Goal: Information Seeking & Learning: Learn about a topic

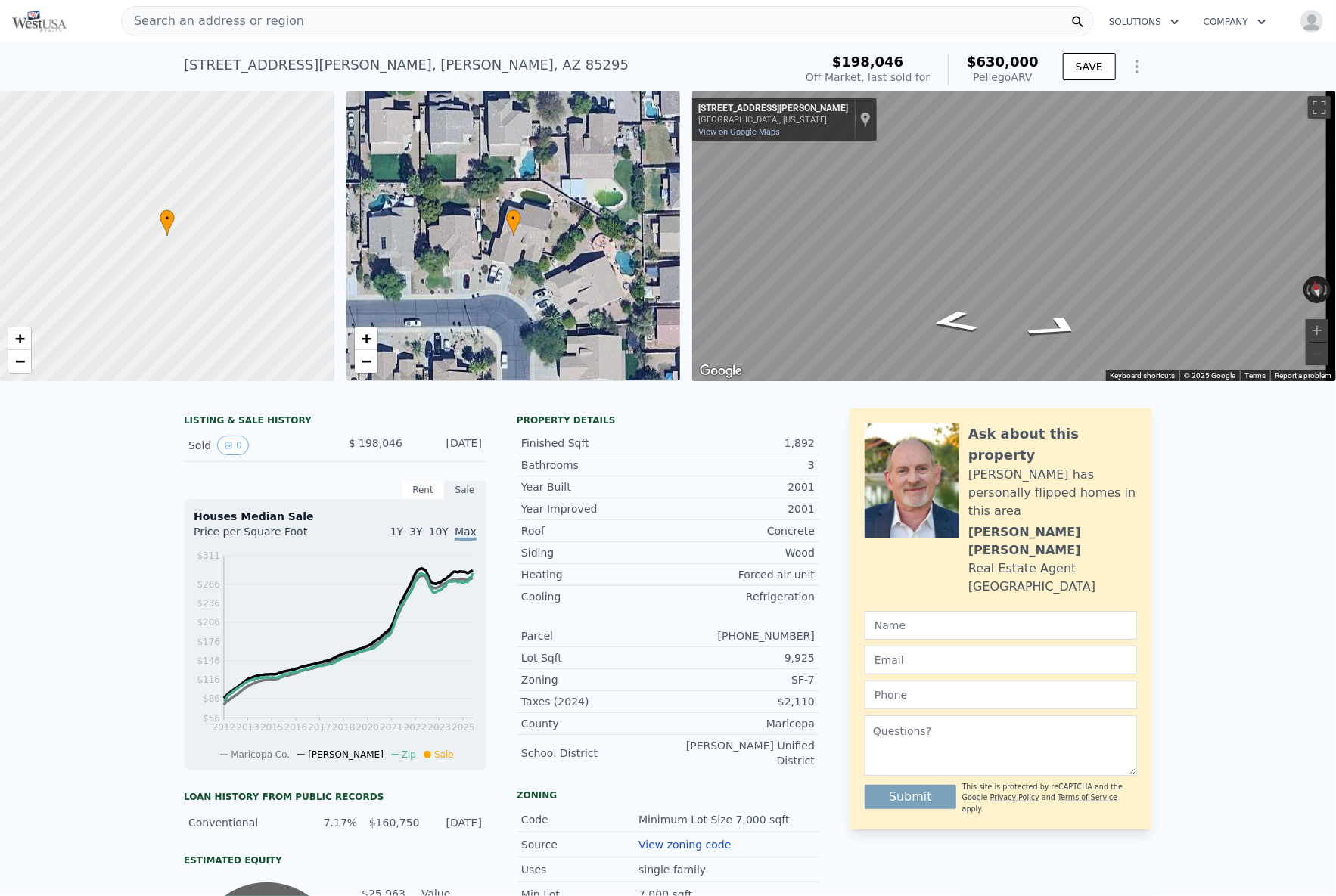
click at [492, 381] on div "• + − • + − ← Move left → Move right ↑ Move up ↓ Move down + Zoom in - Zoom out…" at bounding box center [668, 235] width 1336 height 290
click at [401, 22] on div "Search an address or region" at bounding box center [607, 21] width 973 height 30
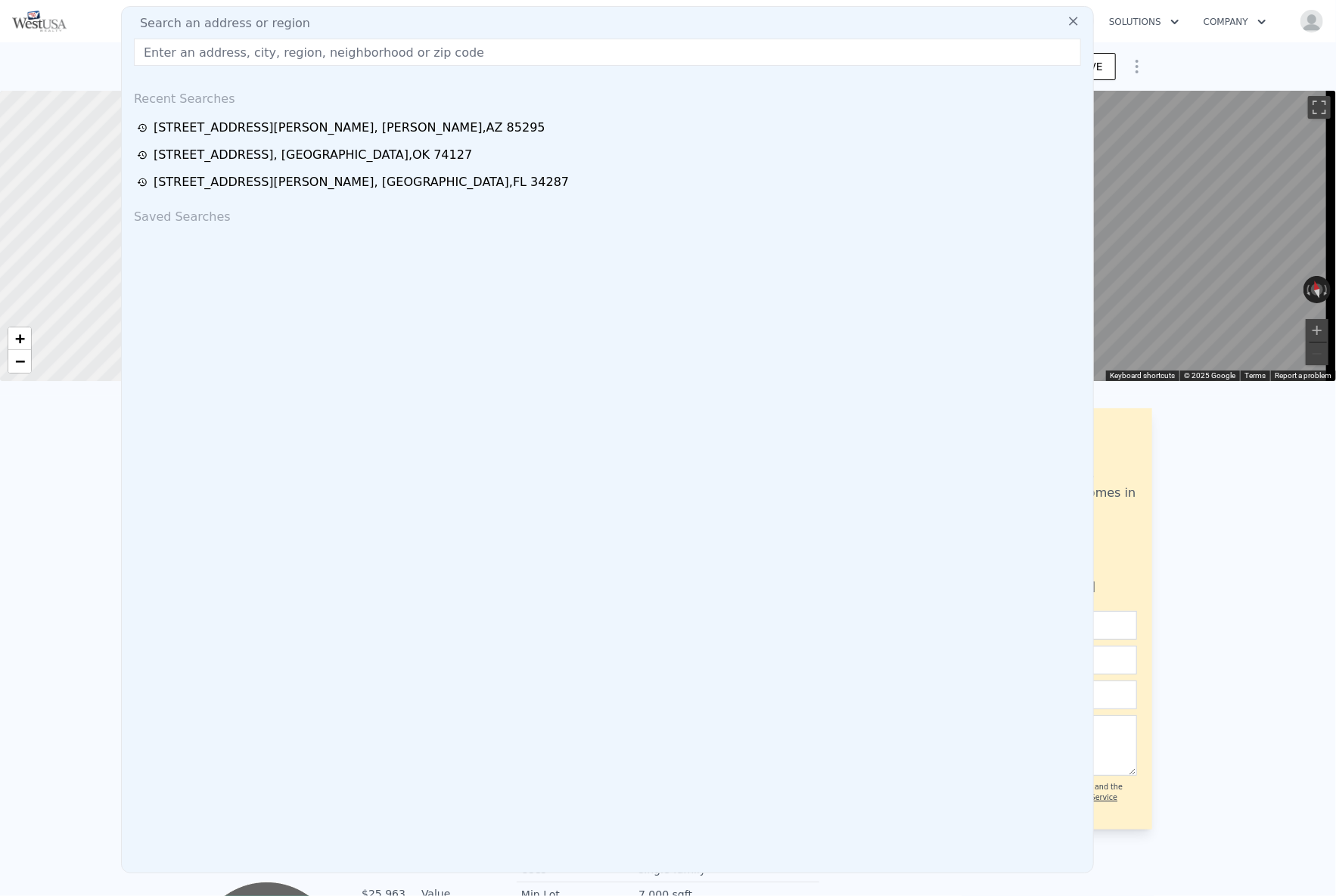
click at [401, 45] on input "text" at bounding box center [607, 52] width 947 height 27
click at [401, 47] on input "text" at bounding box center [607, 52] width 947 height 27
click at [90, 56] on div "[STREET_ADDRESS][PERSON_NAME] Sold [DATE] for $198,046 (~ARV $630k ) $198,046 O…" at bounding box center [668, 66] width 1336 height 48
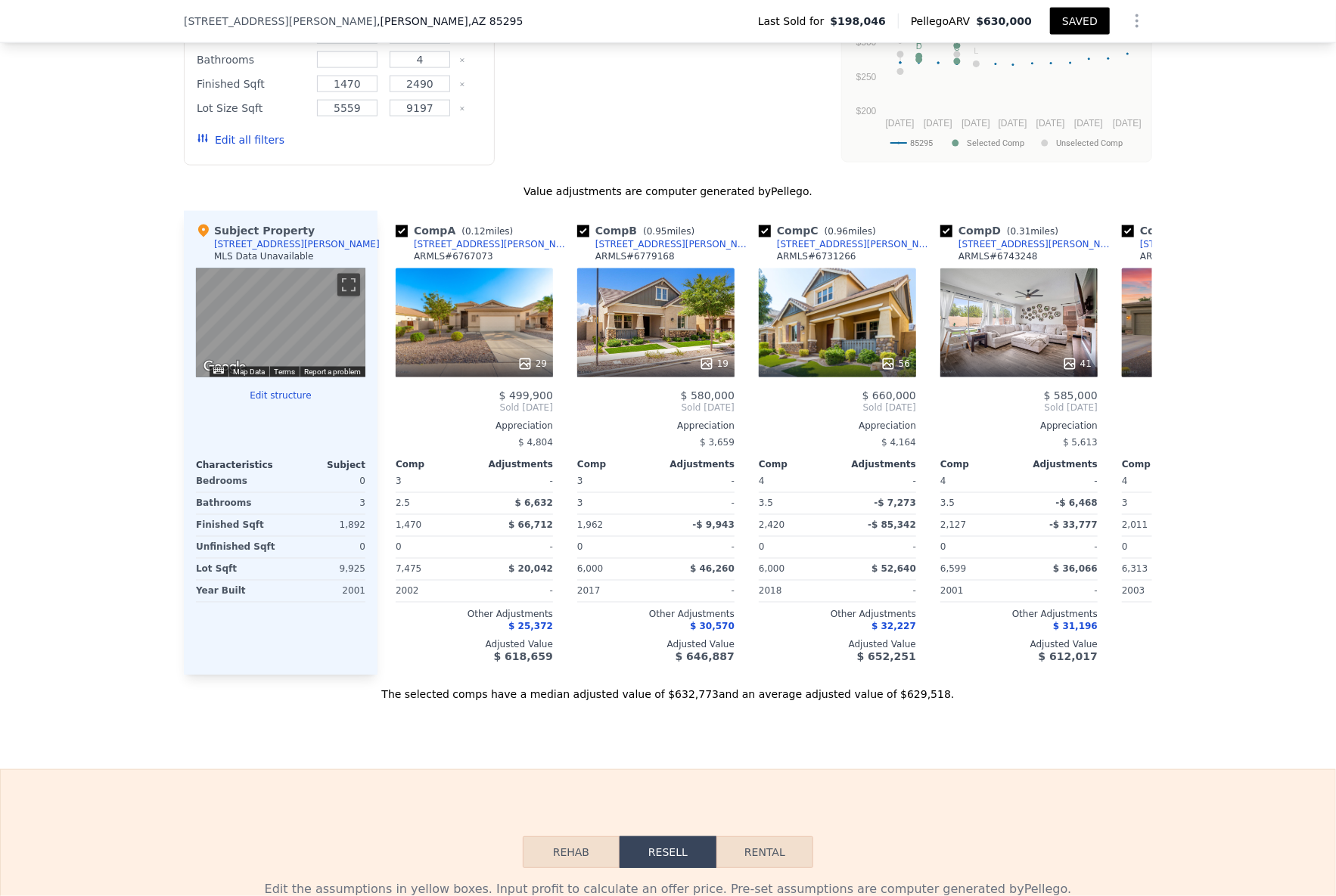
type input "0"
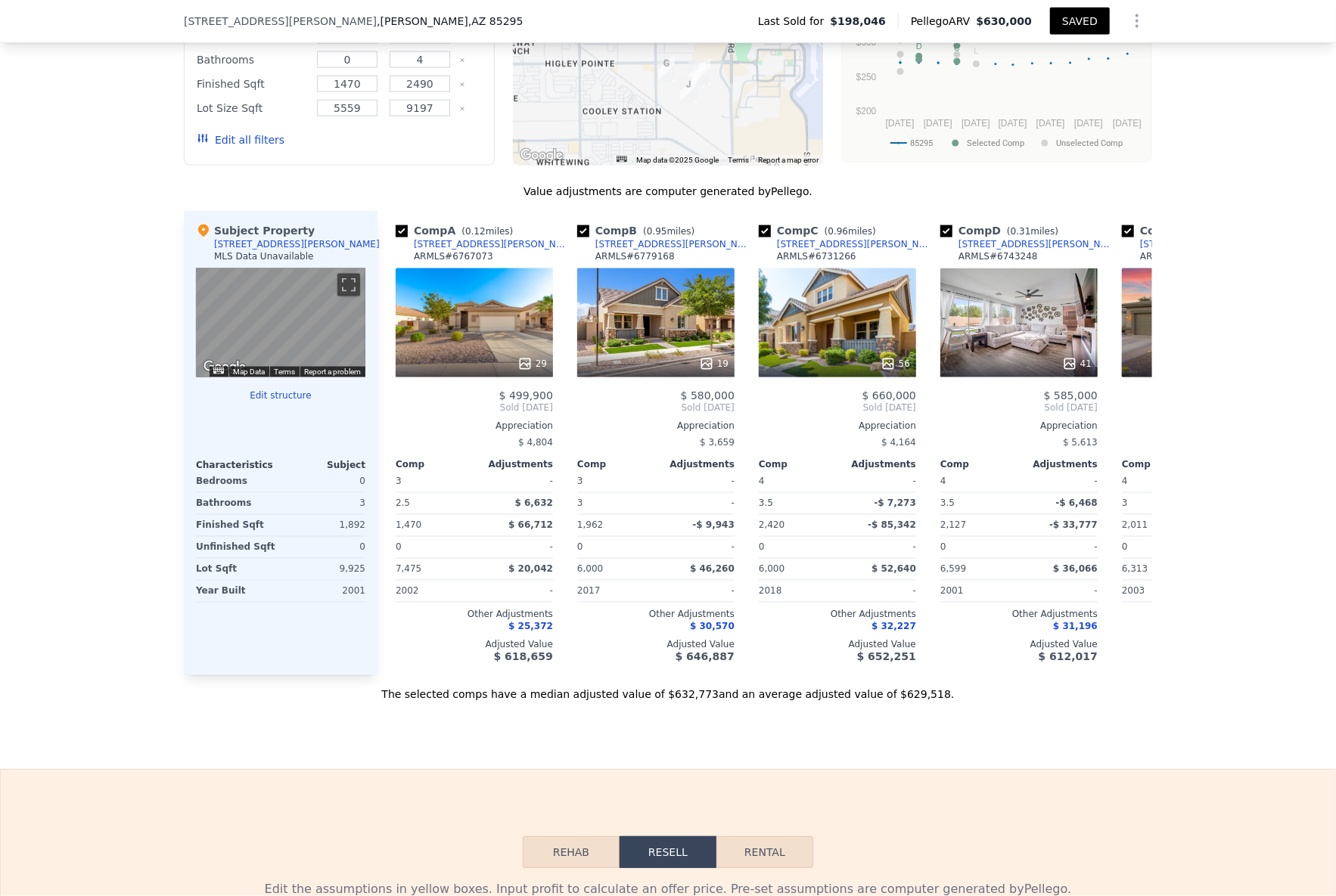
click at [211, 702] on div "The selected comps have a median adjusted value of $632,773 and an average adju…" at bounding box center [668, 689] width 969 height 27
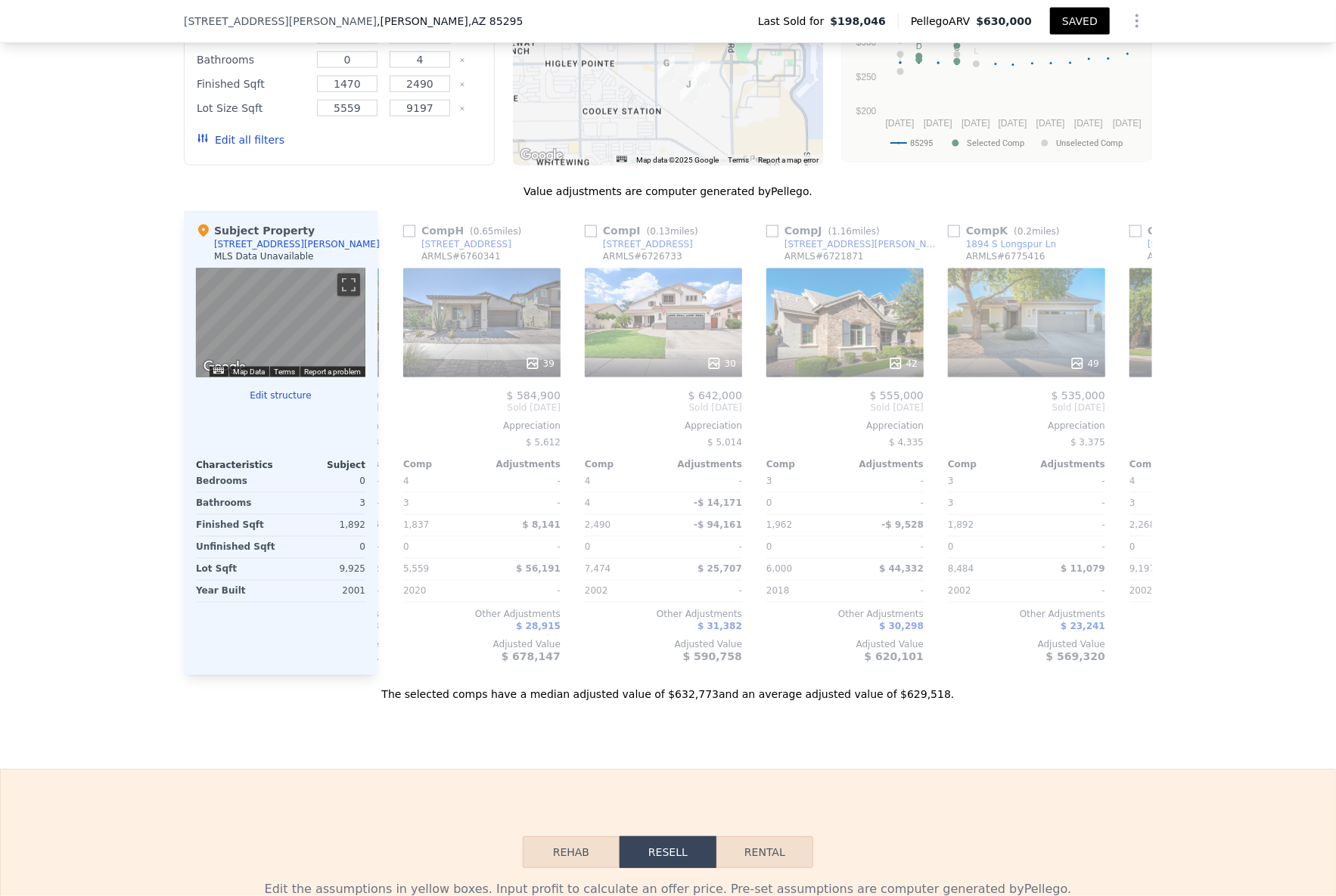
scroll to position [0, 1291]
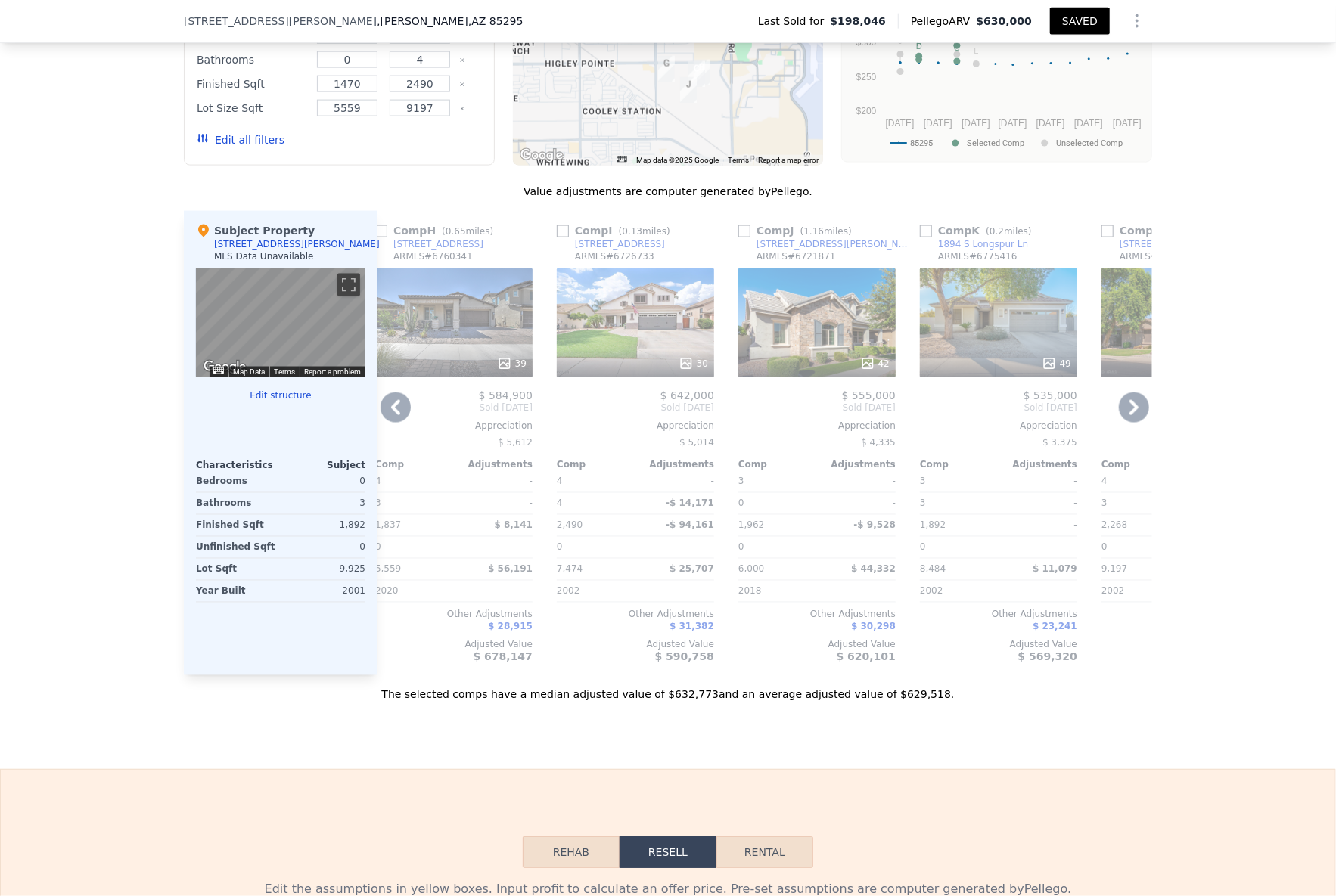
click at [988, 307] on div "49" at bounding box center [998, 322] width 158 height 109
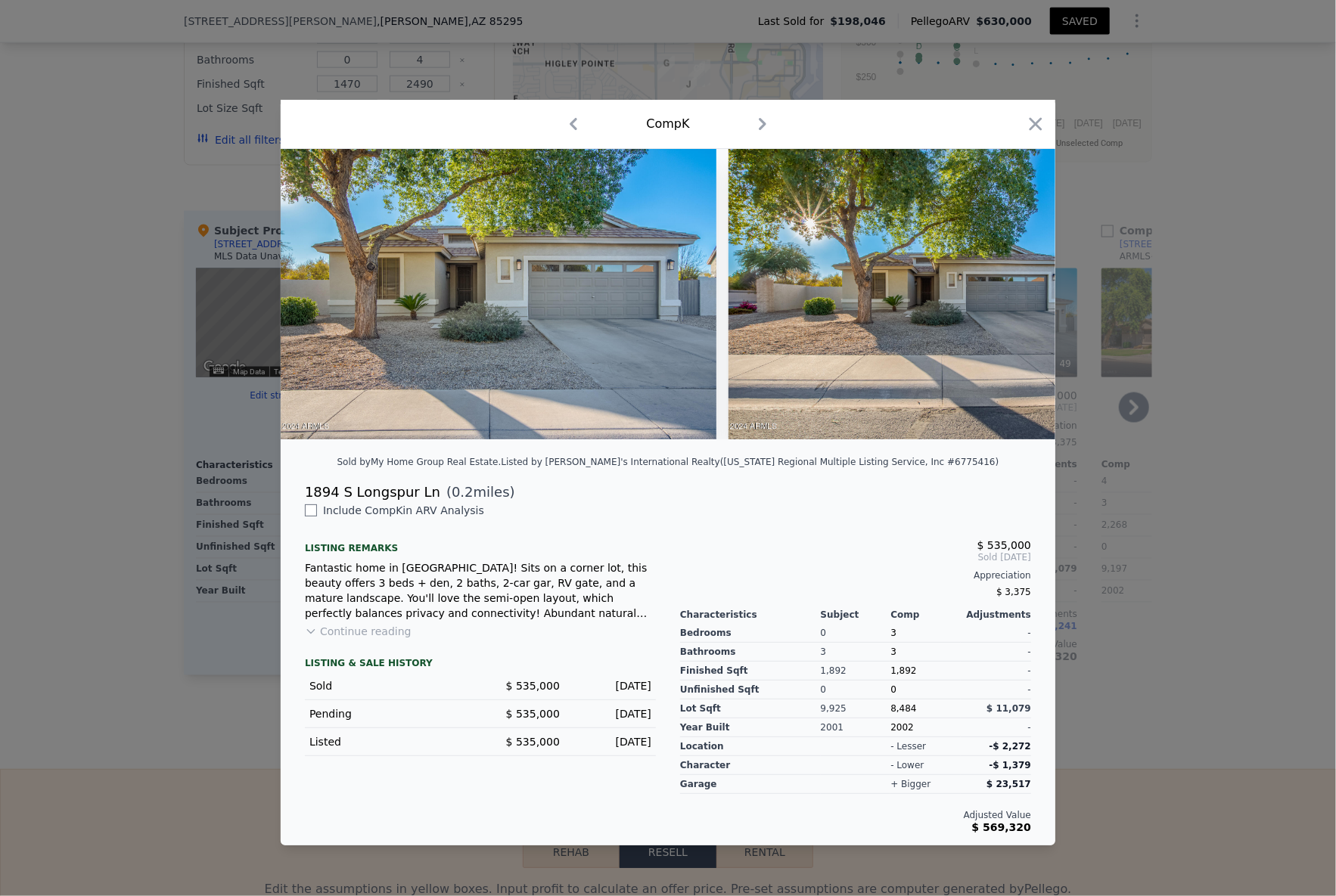
click at [117, 431] on div at bounding box center [668, 448] width 1336 height 896
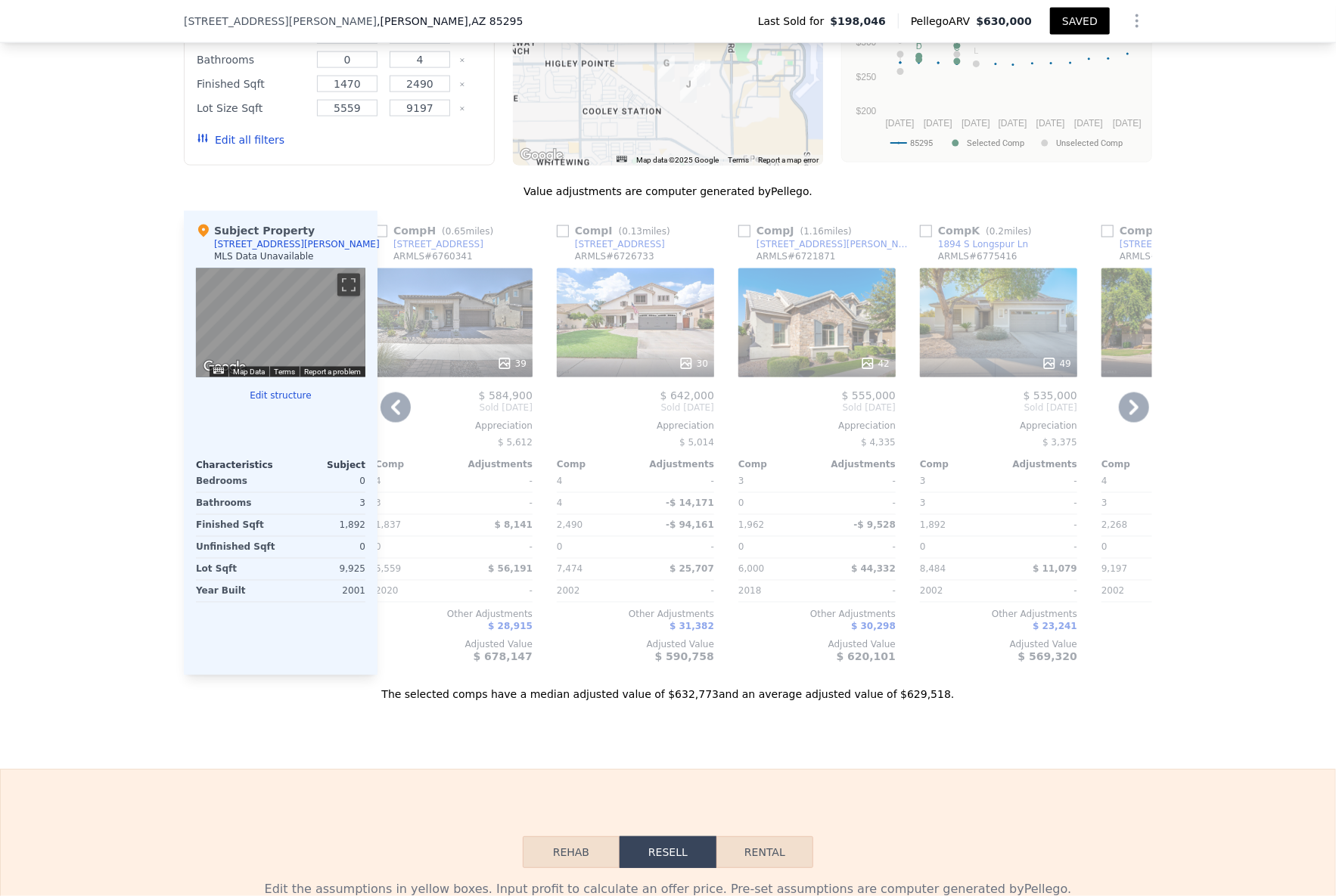
click at [995, 238] on div "1894 S Longspur Ln" at bounding box center [983, 244] width 90 height 12
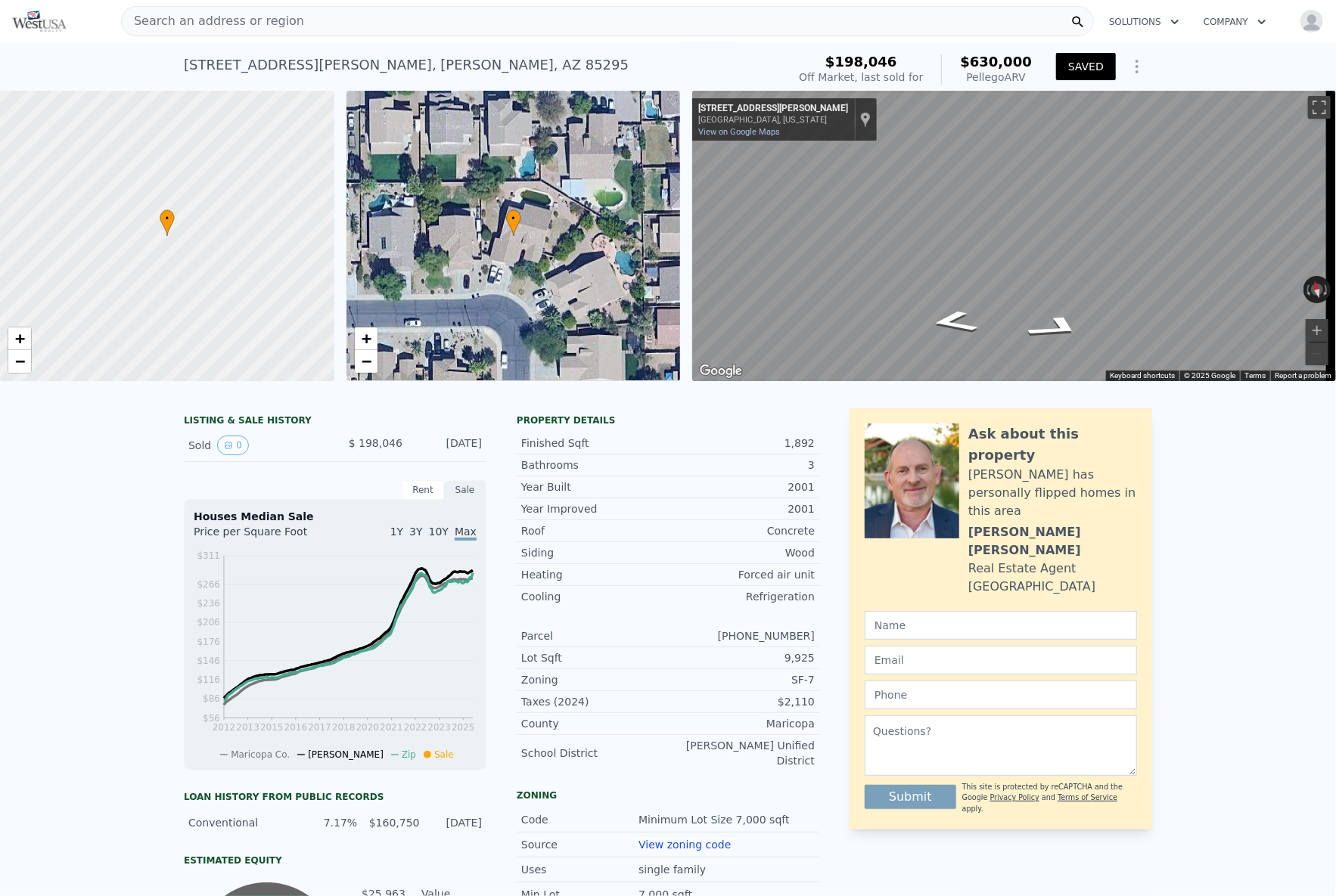
click at [220, 15] on span "Search an address or region" at bounding box center [213, 22] width 182 height 18
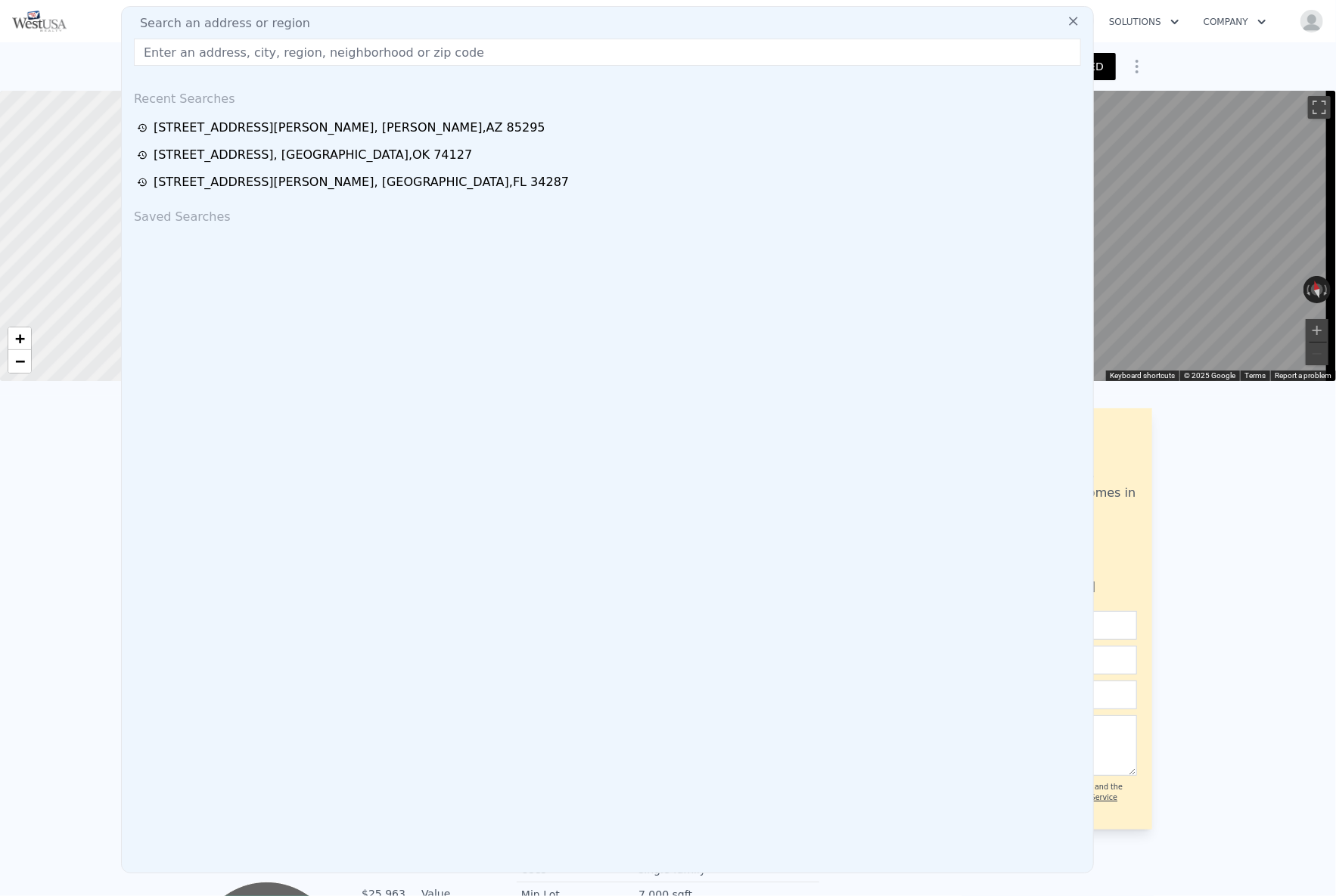
click at [207, 45] on input "text" at bounding box center [607, 52] width 947 height 27
paste input "[STREET_ADDRESS]"
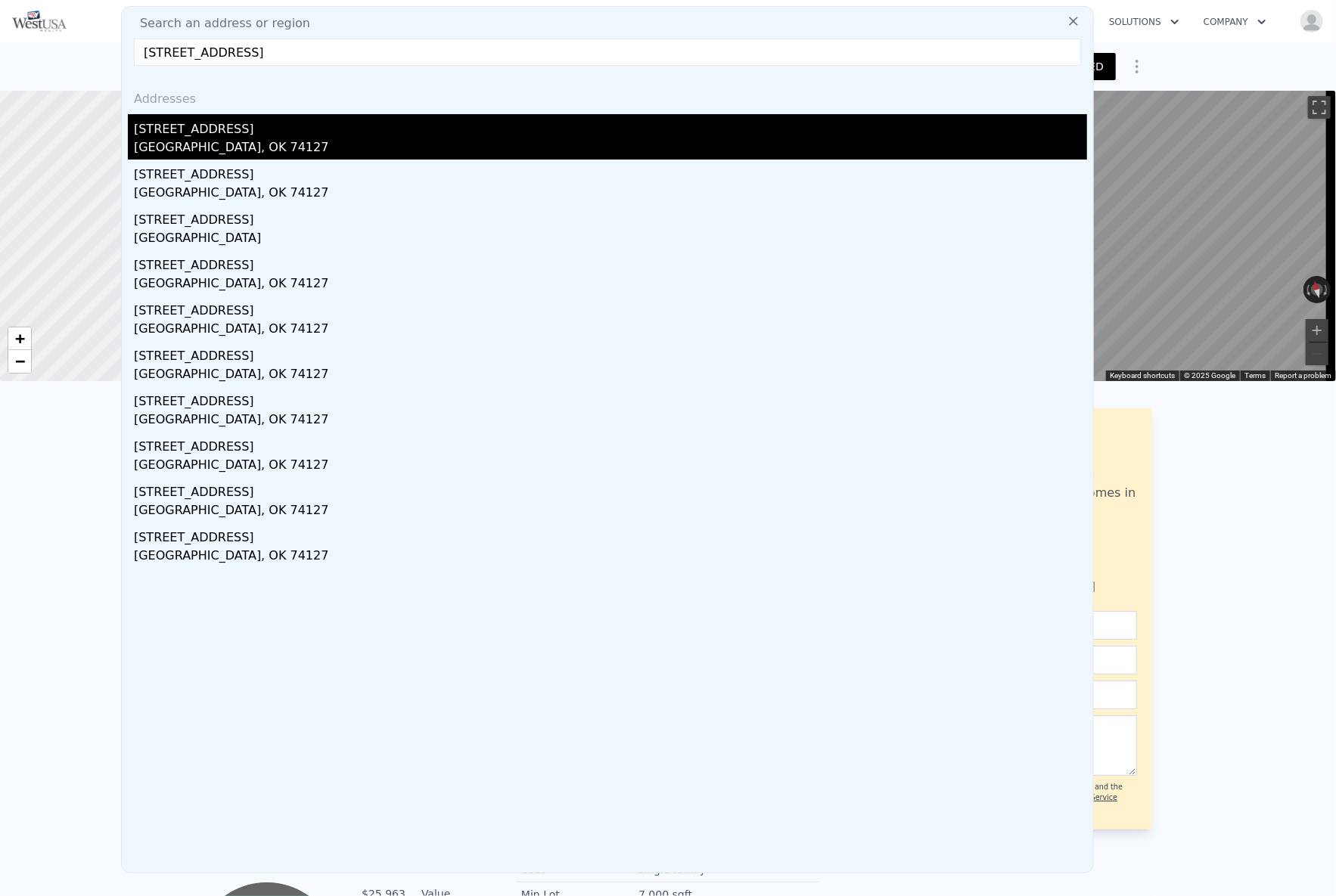
type input "[STREET_ADDRESS]"
click at [226, 119] on div "[STREET_ADDRESS]" at bounding box center [610, 126] width 954 height 24
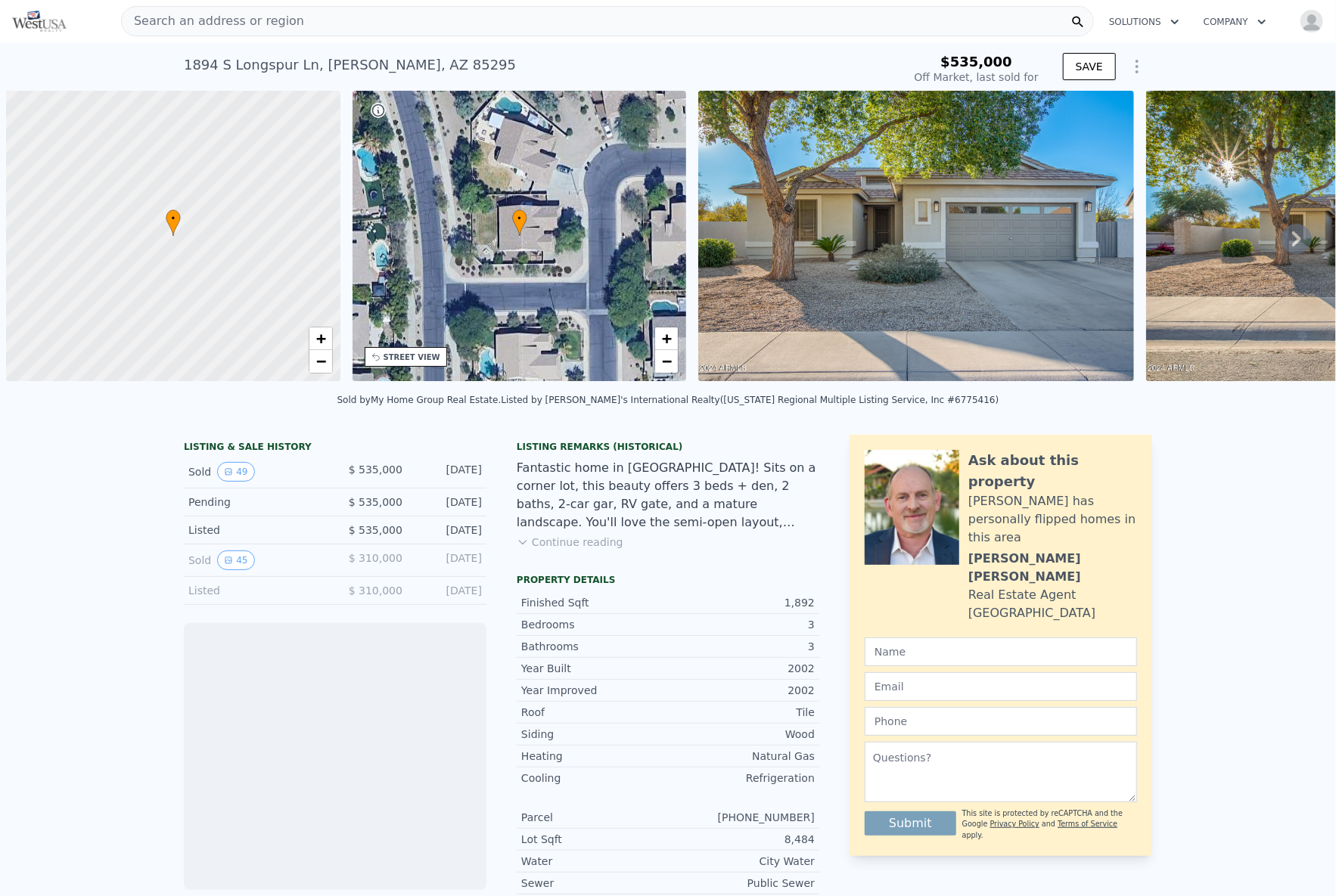
scroll to position [0, 6]
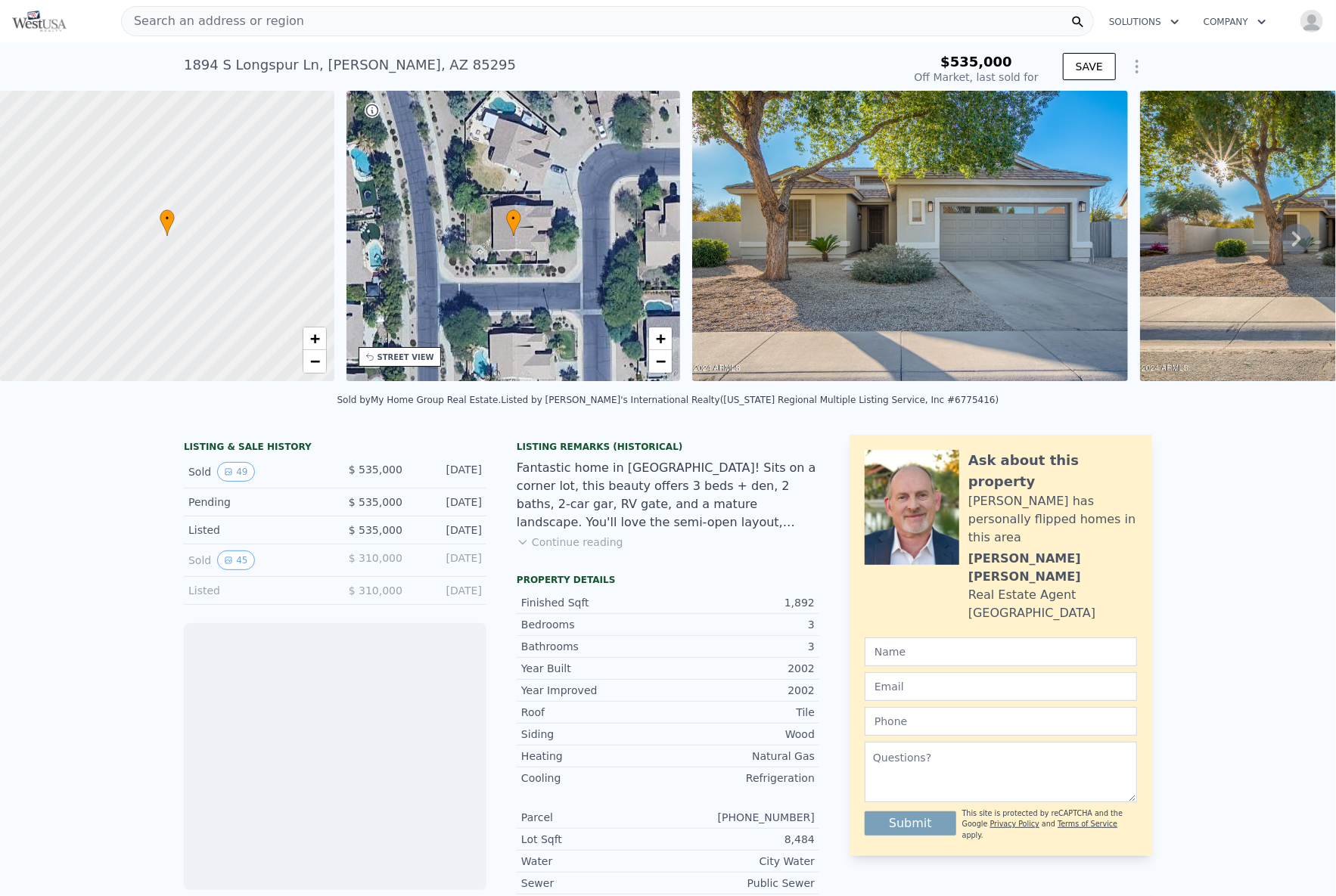
click at [220, 56] on div "1894 S Longspur Ln , Gilbert , AZ 85295" at bounding box center [350, 65] width 333 height 22
copy div "1894 S Longspur Ln , Gilbert , AZ 85295 Sold Dec 2024 for $535k"
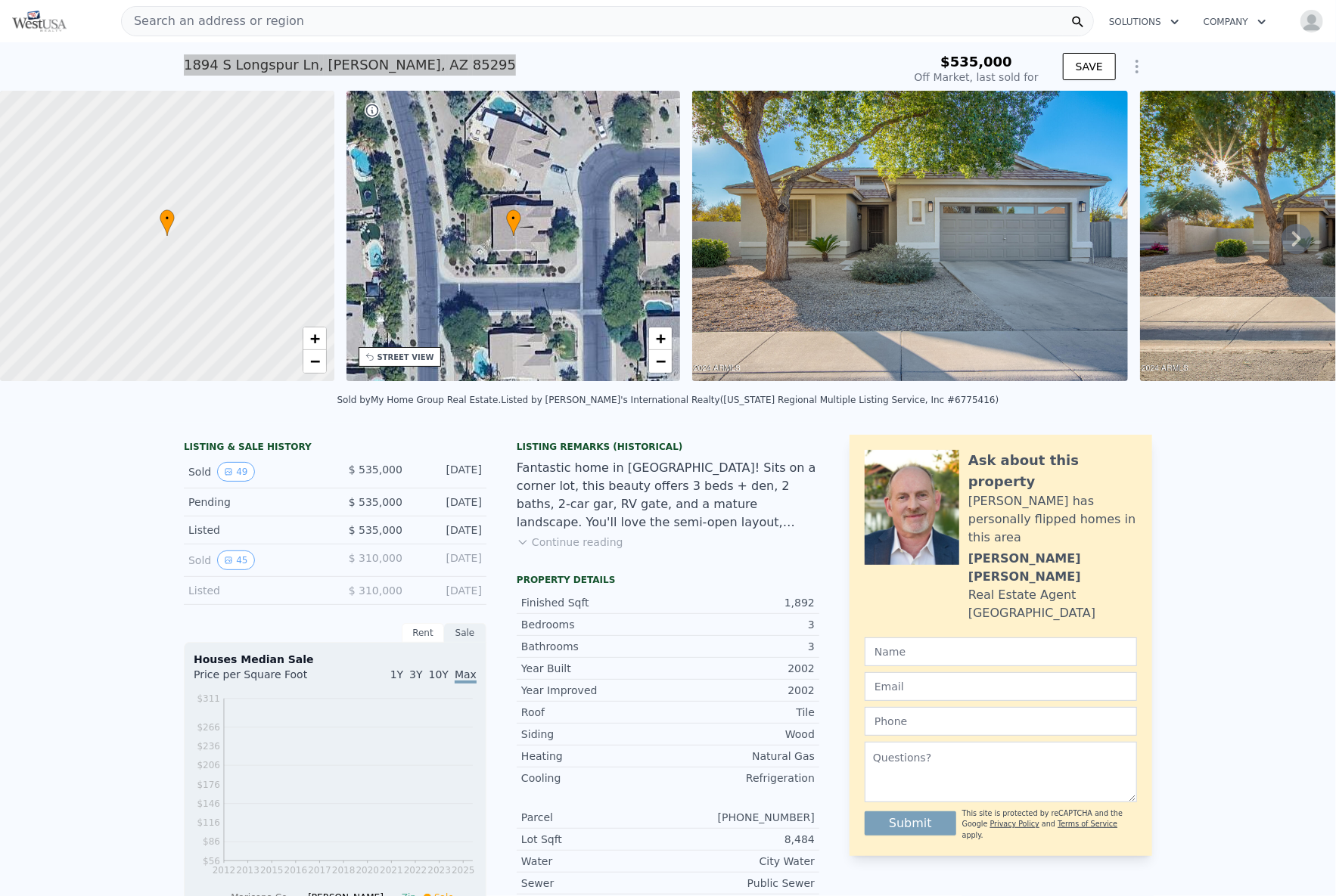
type input "-$ 565,446"
drag, startPoint x: 384, startPoint y: 70, endPoint x: 199, endPoint y: 118, distance: 191.1
copy div "1894 S Longspur Ln , Gilbert , AZ 85295 Sold Dec 2024 for $535k"
